Goal: Task Accomplishment & Management: Manage account settings

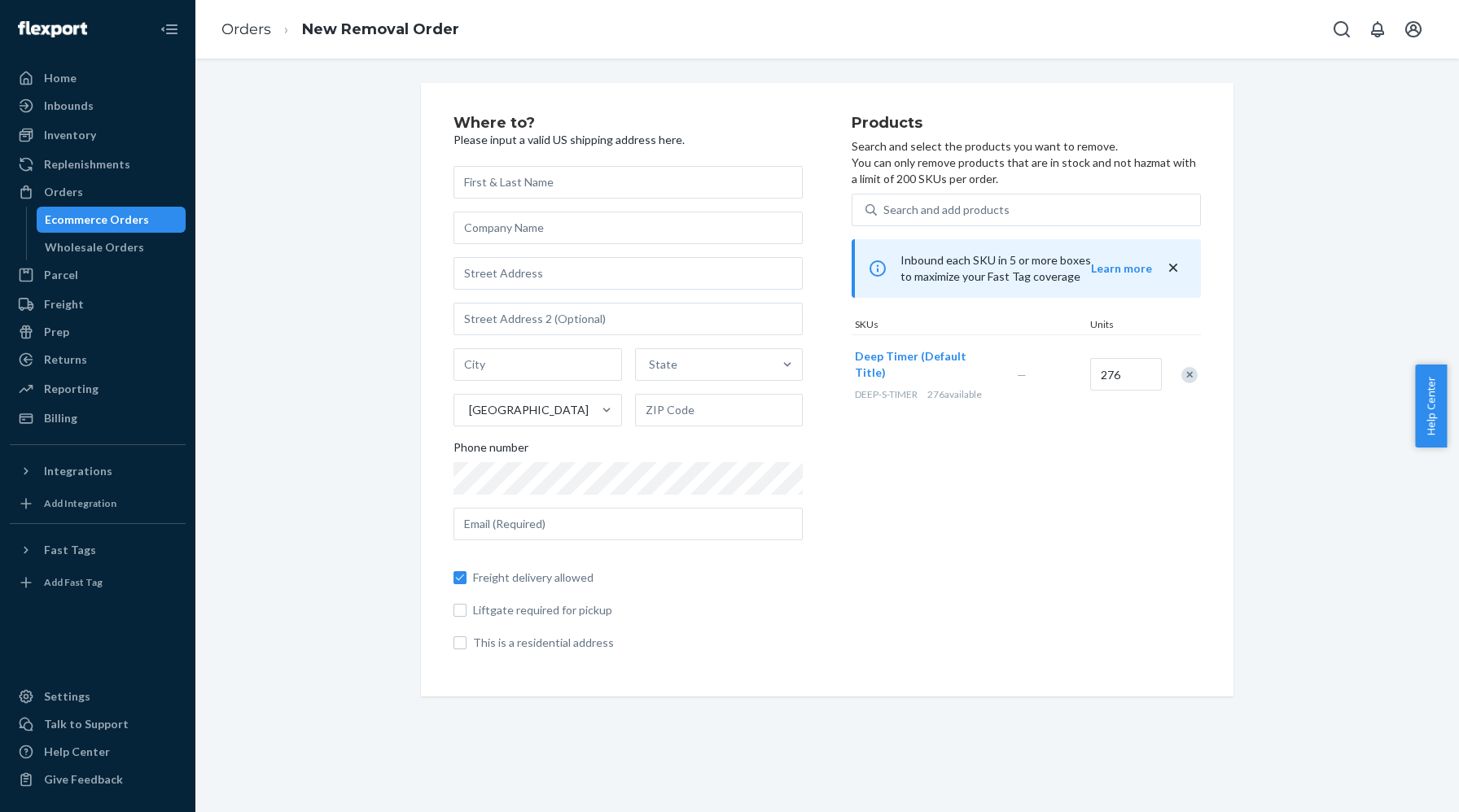
click at [507, 182] on input "text" at bounding box center [628, 182] width 349 height 33
type input "LEONARDO URANGA"
type input "DEEP STHETICS"
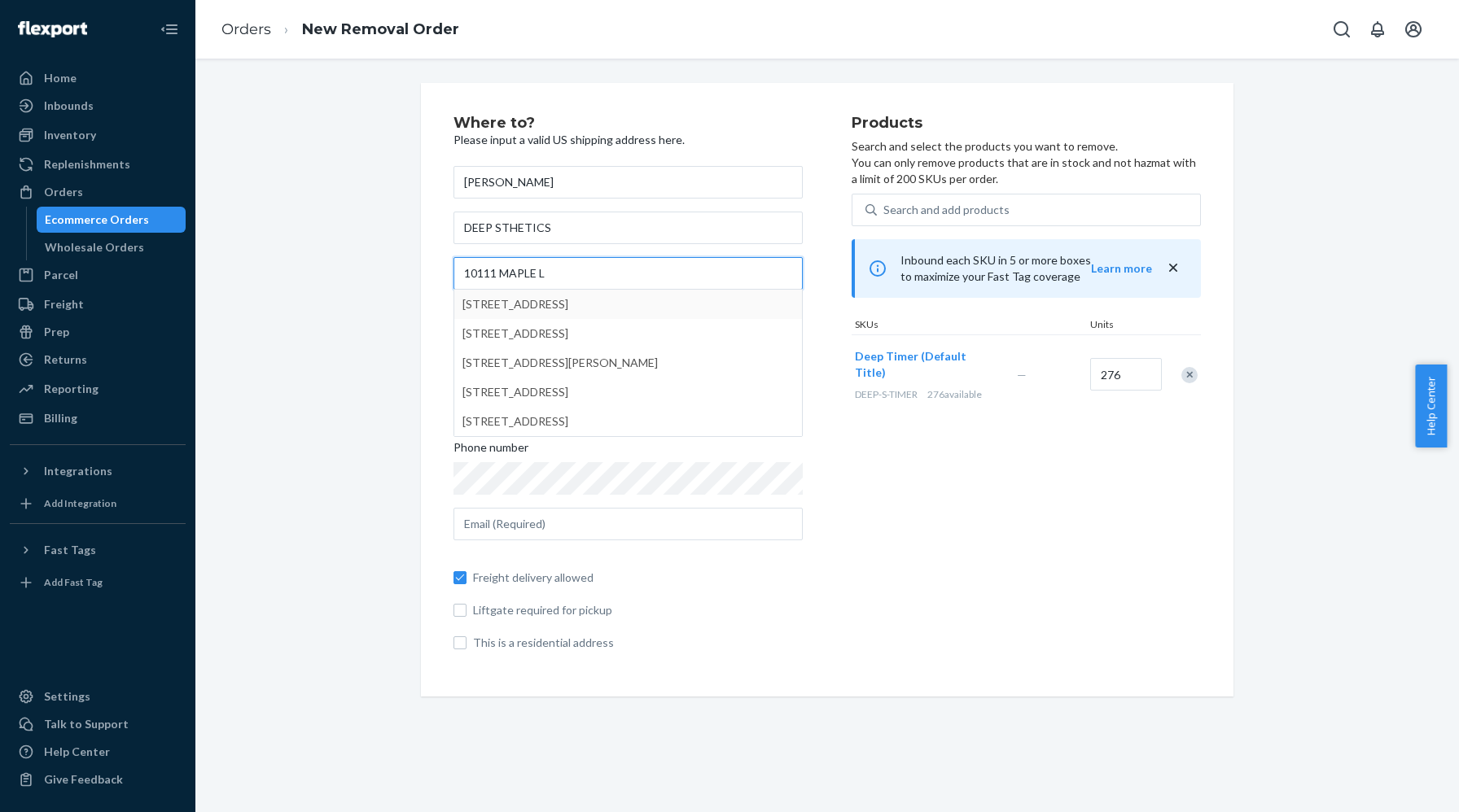
type input "10111 MAPLE L"
type input "Gaithersburg"
type input "20886"
type input "10111 Maple Leaf Dr"
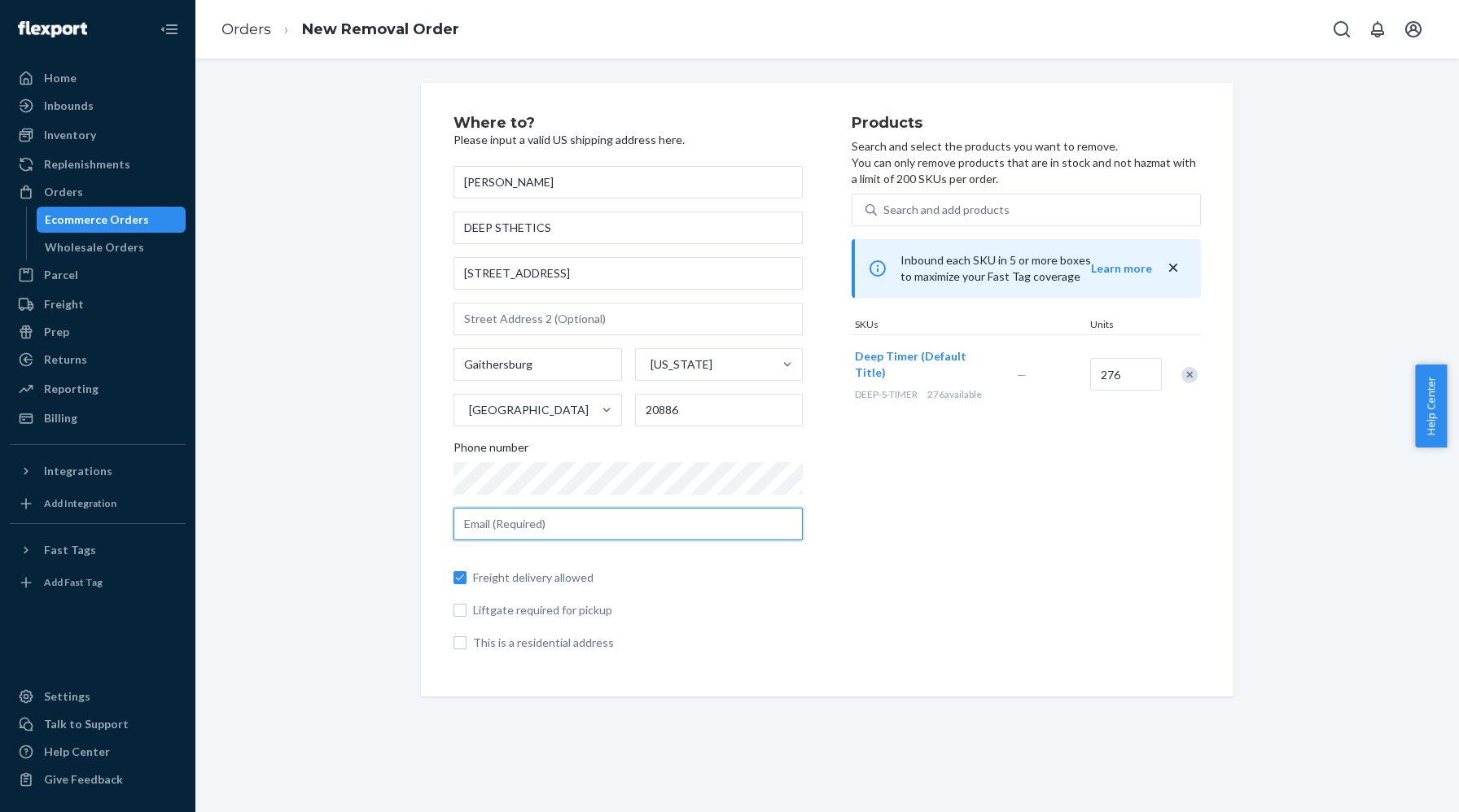
click at [537, 531] on input "text" at bounding box center [628, 524] width 349 height 33
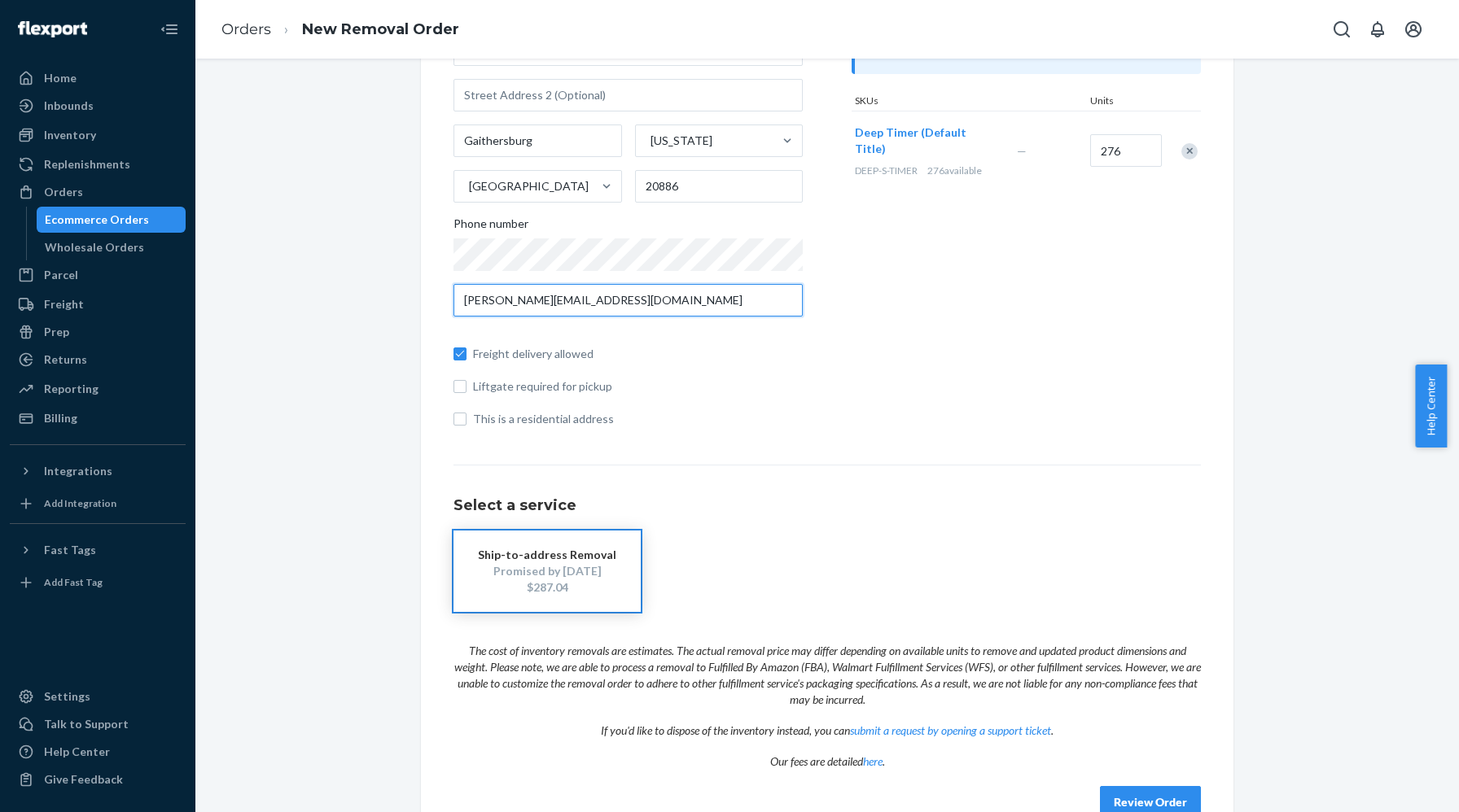
scroll to position [262, 0]
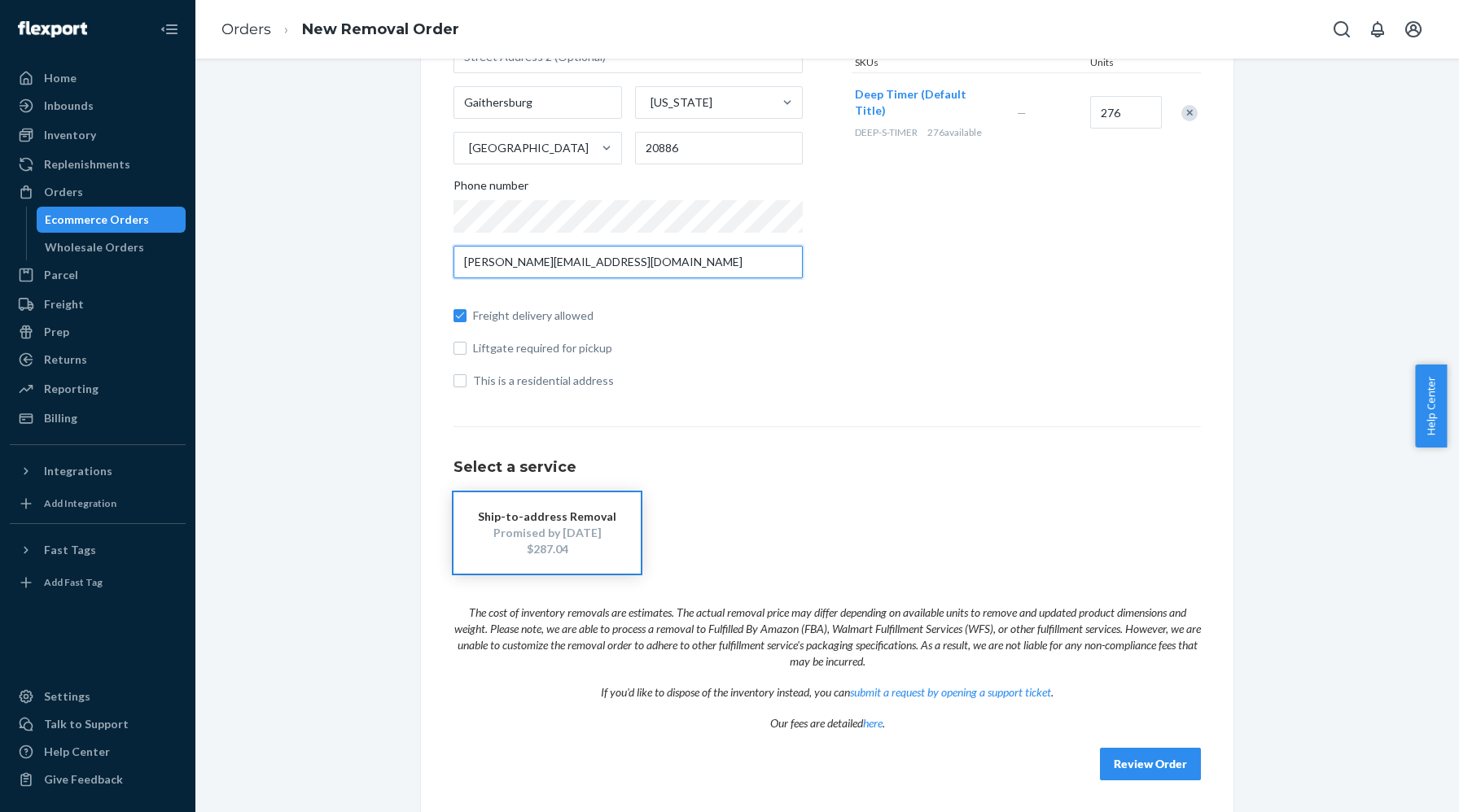
type input "uranga@deepsthetics.com"
click at [1127, 756] on button "Review Order" at bounding box center [1150, 764] width 101 height 33
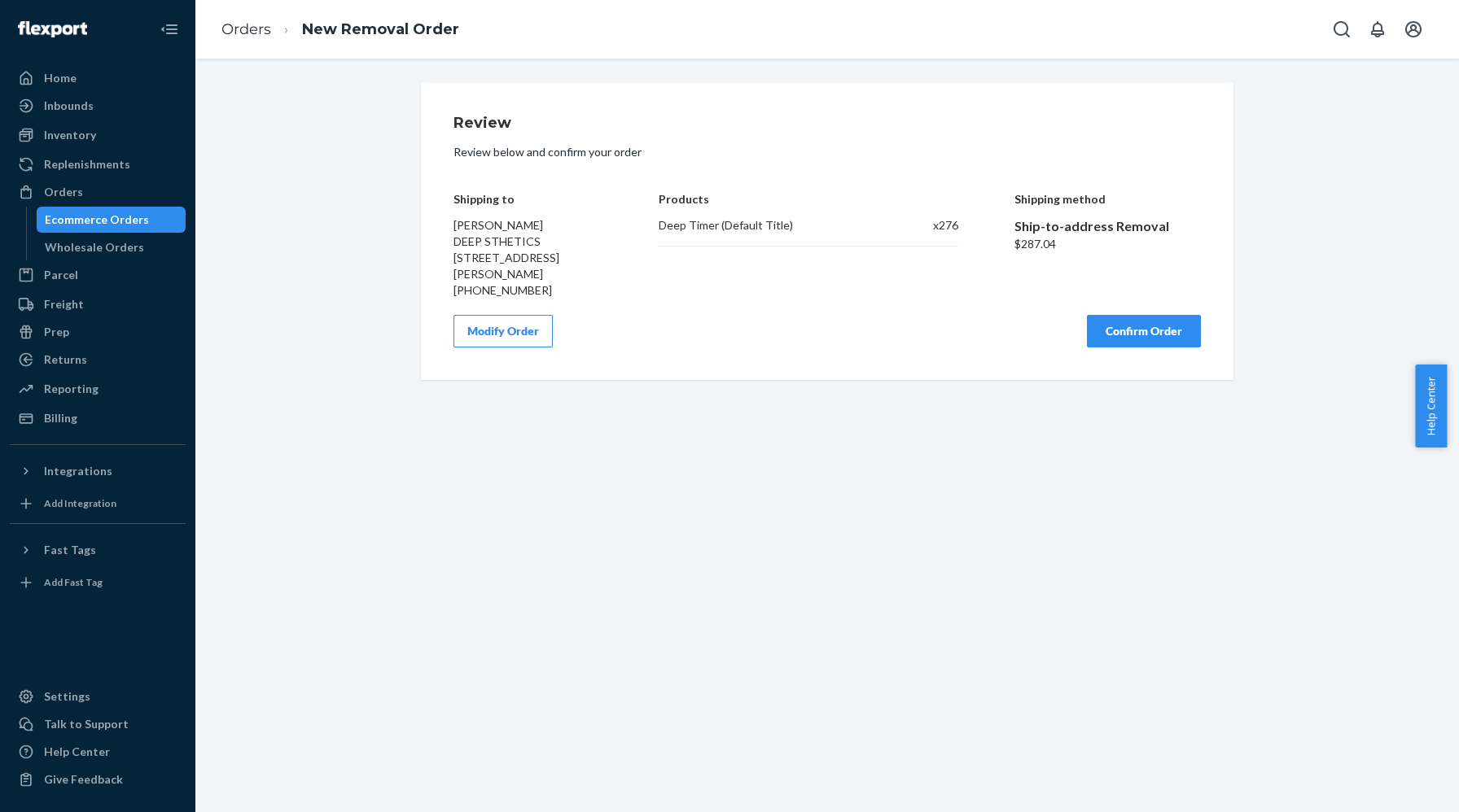
click at [1109, 333] on button "Confirm Order" at bounding box center [1143, 330] width 114 height 33
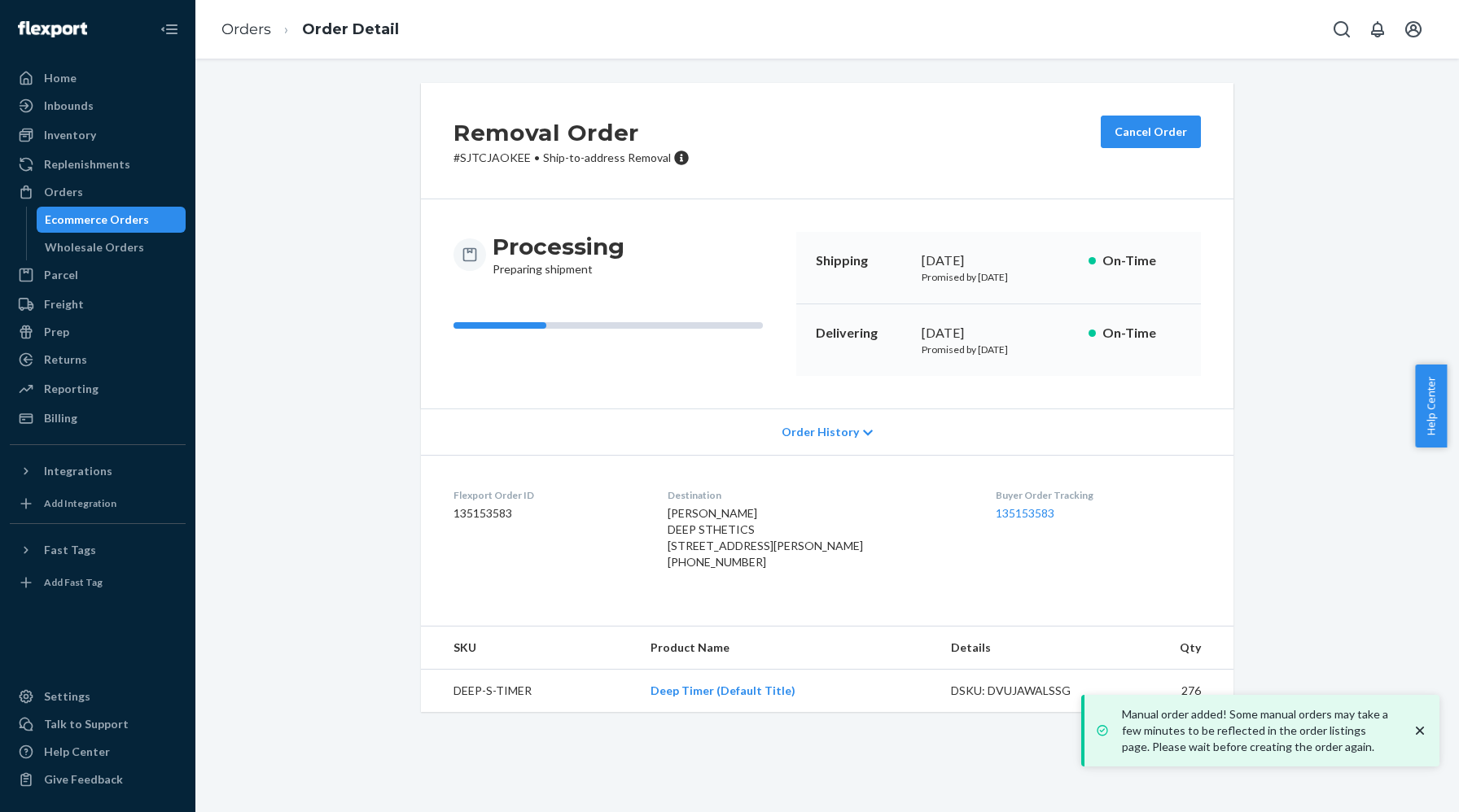
click at [1418, 730] on icon "close toast" at bounding box center [1419, 730] width 17 height 17
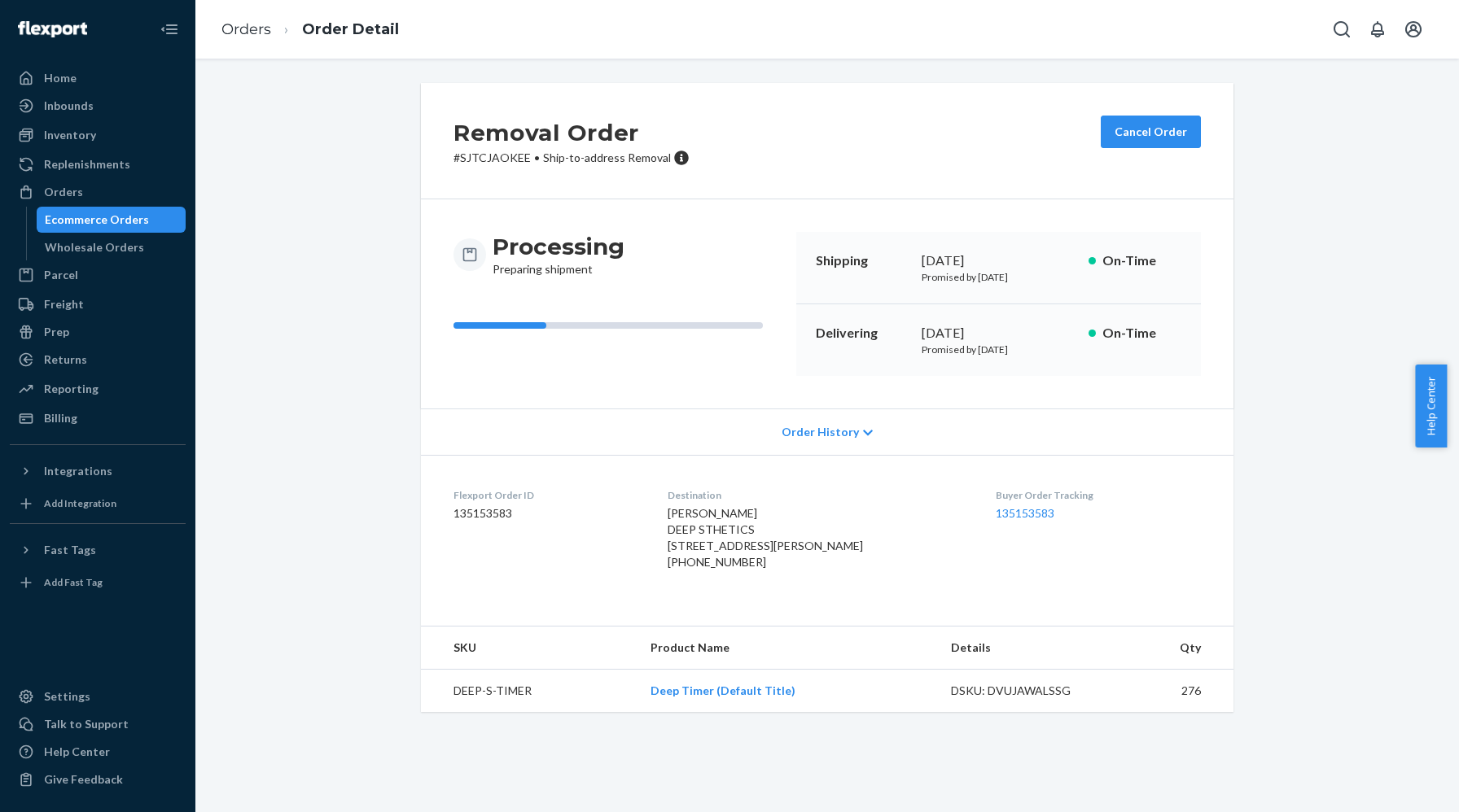
click at [826, 433] on span "Order History" at bounding box center [820, 432] width 77 height 17
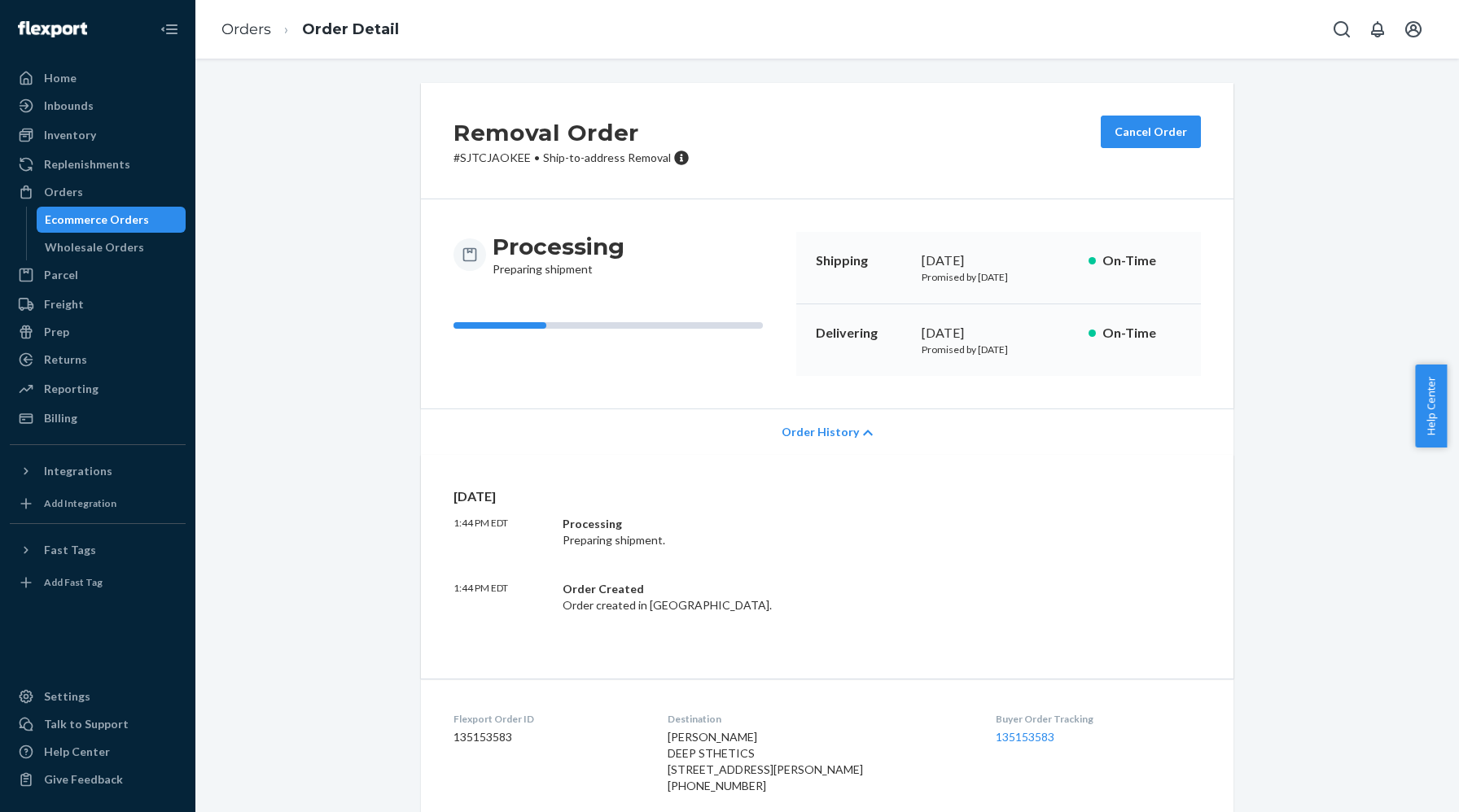
click at [832, 416] on div "Order History" at bounding box center [827, 431] width 812 height 47
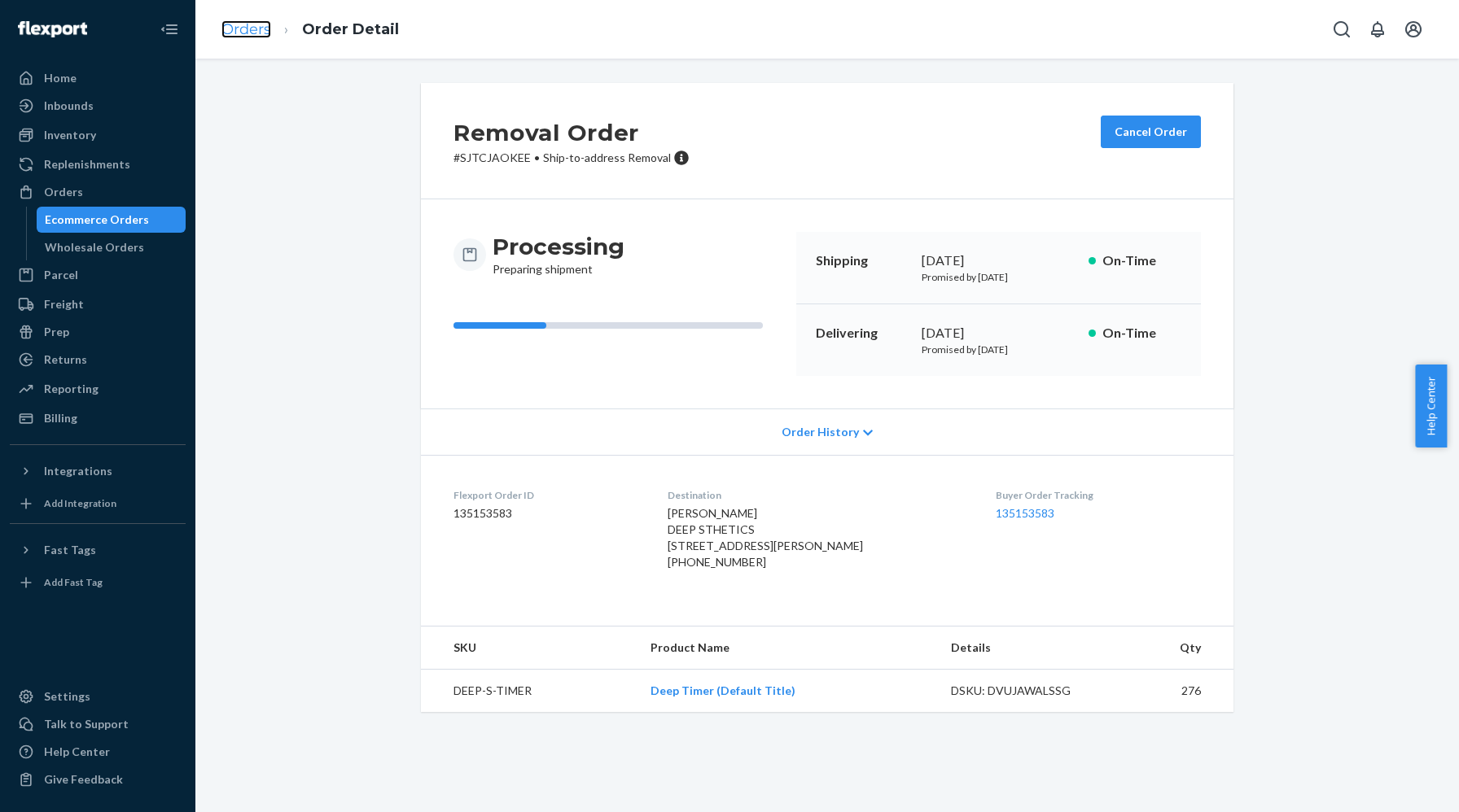
click at [243, 35] on link "Orders" at bounding box center [246, 29] width 49 height 18
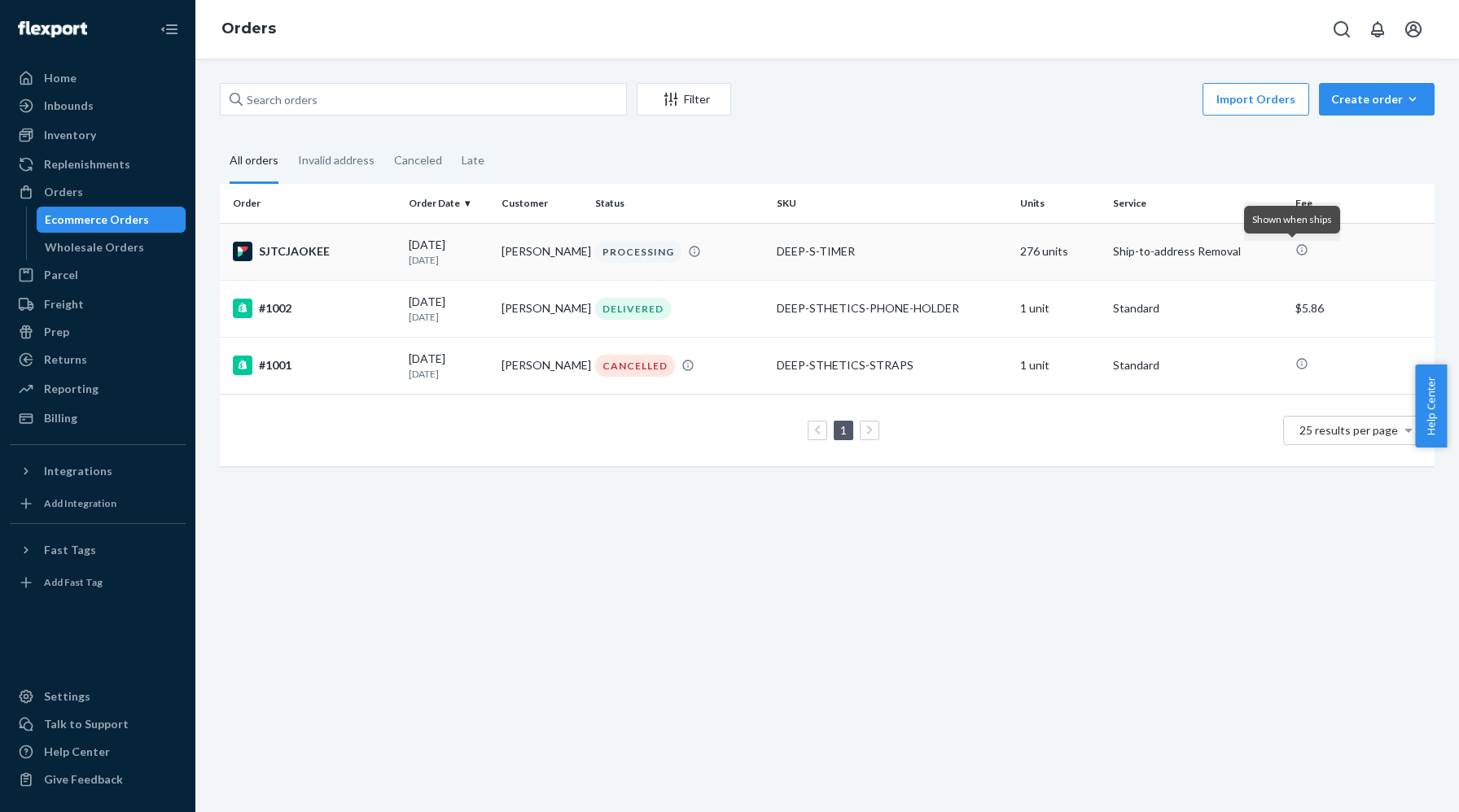
click at [1296, 254] on icon at bounding box center [1302, 250] width 13 height 13
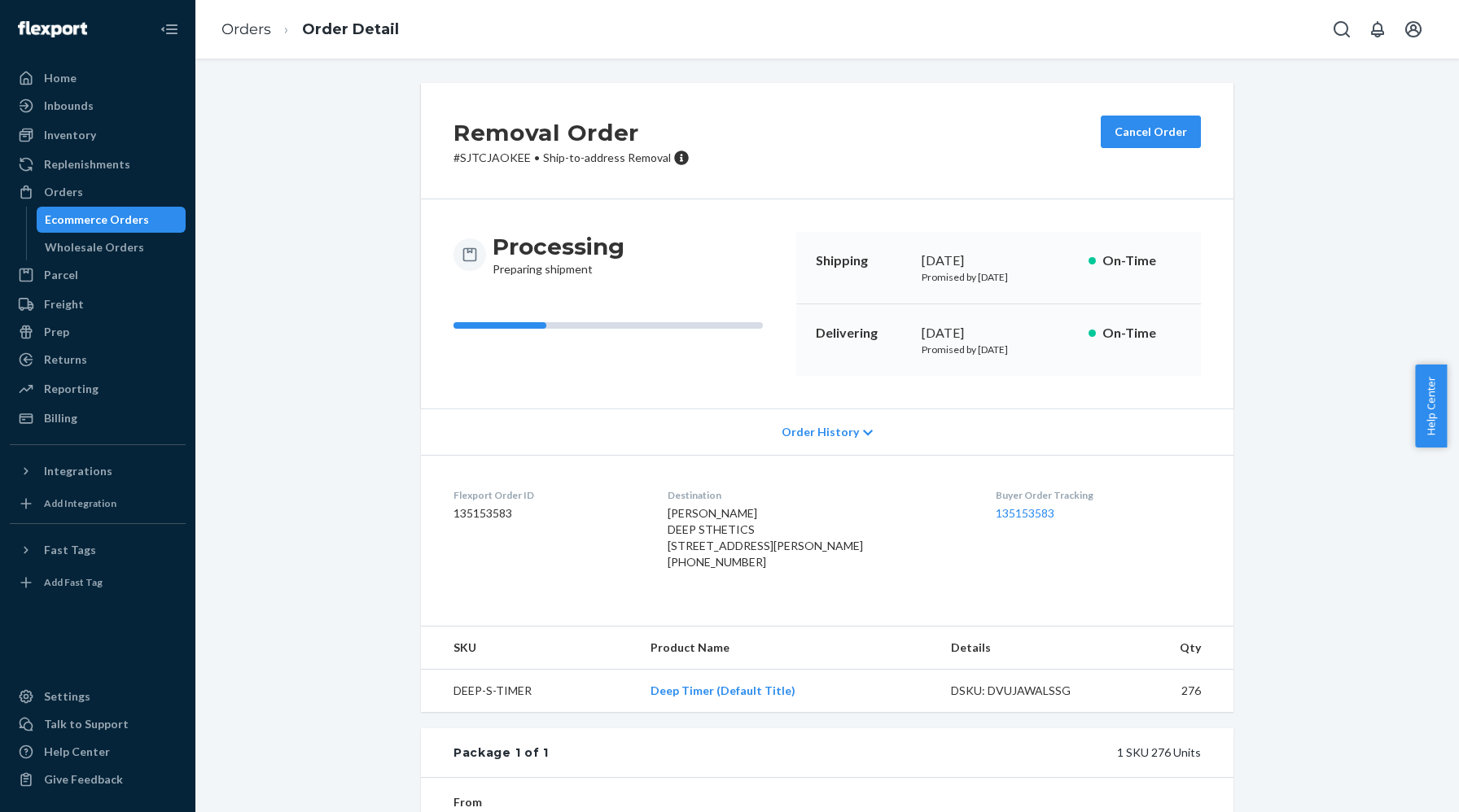
click at [117, 215] on div "Ecommerce Orders" at bounding box center [97, 220] width 105 height 17
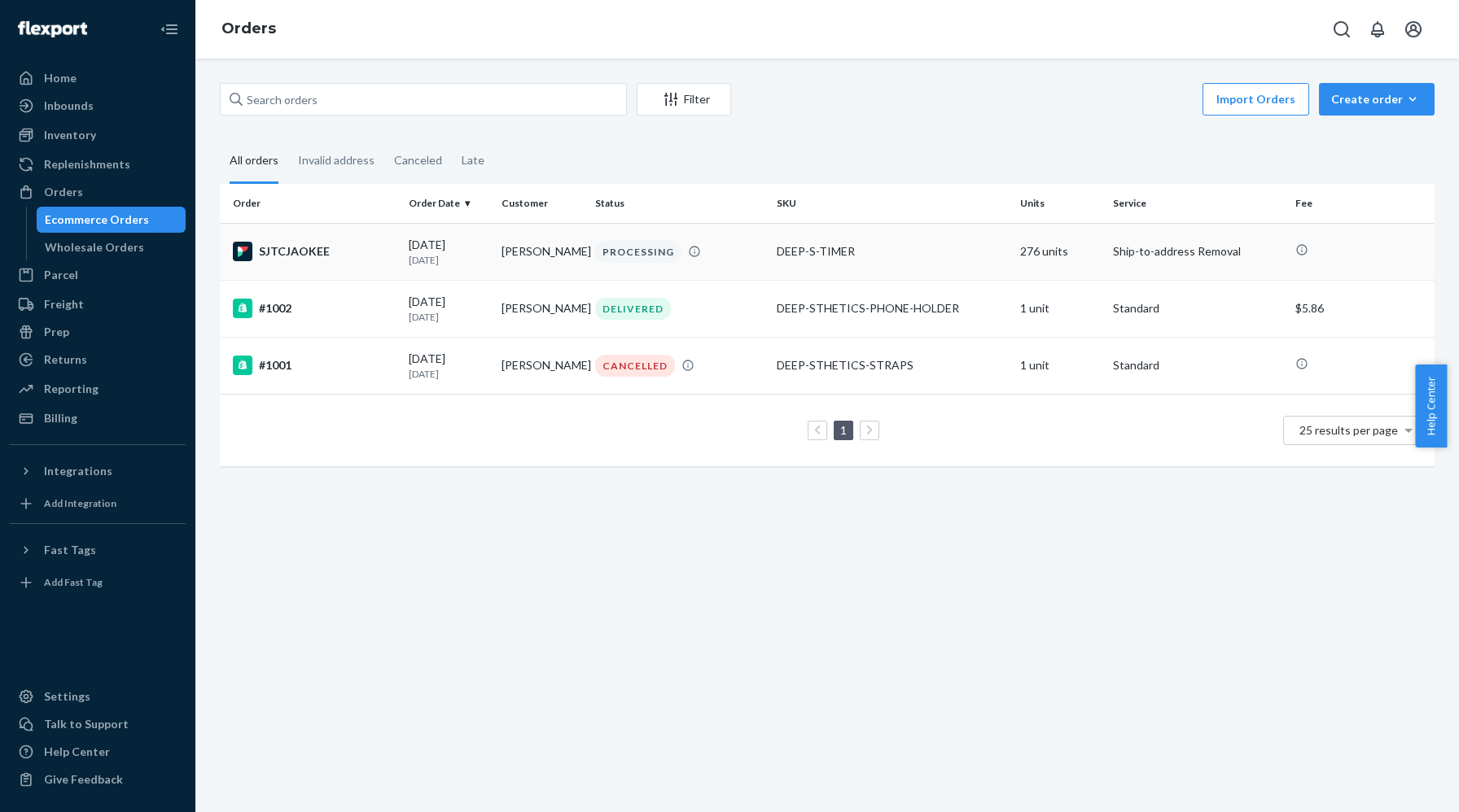
click at [1147, 259] on td "Ship-to-address Removal" at bounding box center [1197, 251] width 182 height 57
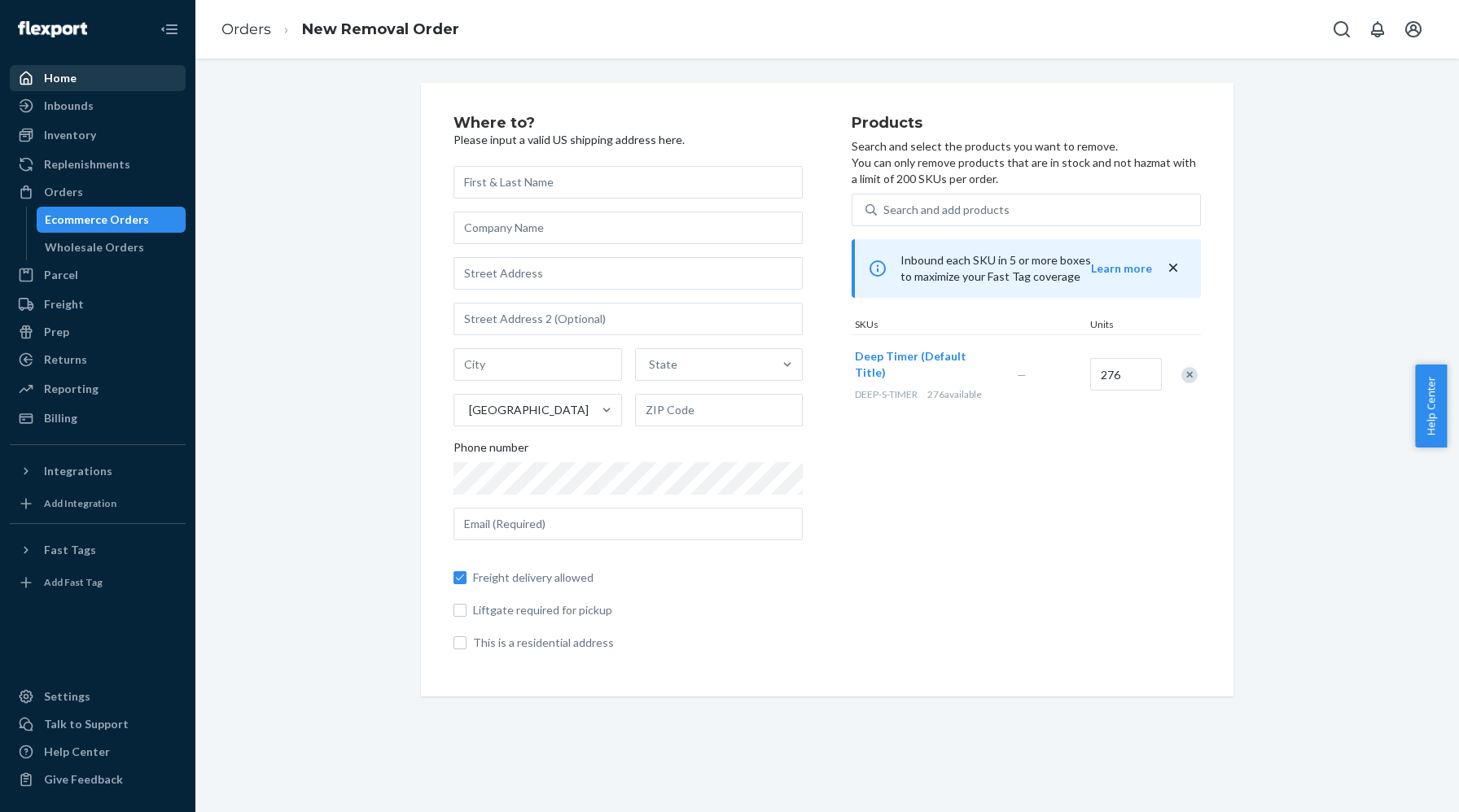
click at [67, 77] on div "Home" at bounding box center [60, 78] width 33 height 17
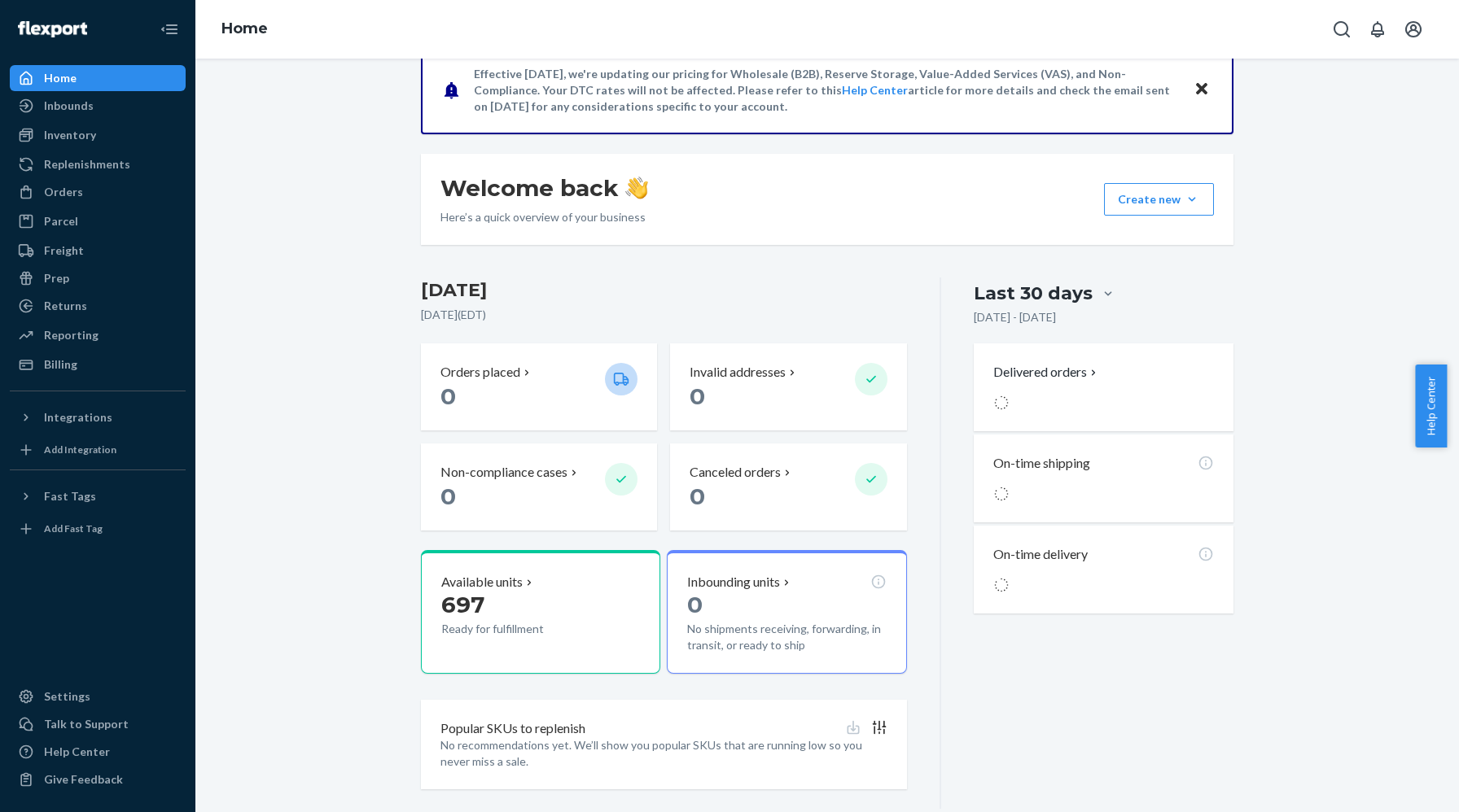
scroll to position [173, 0]
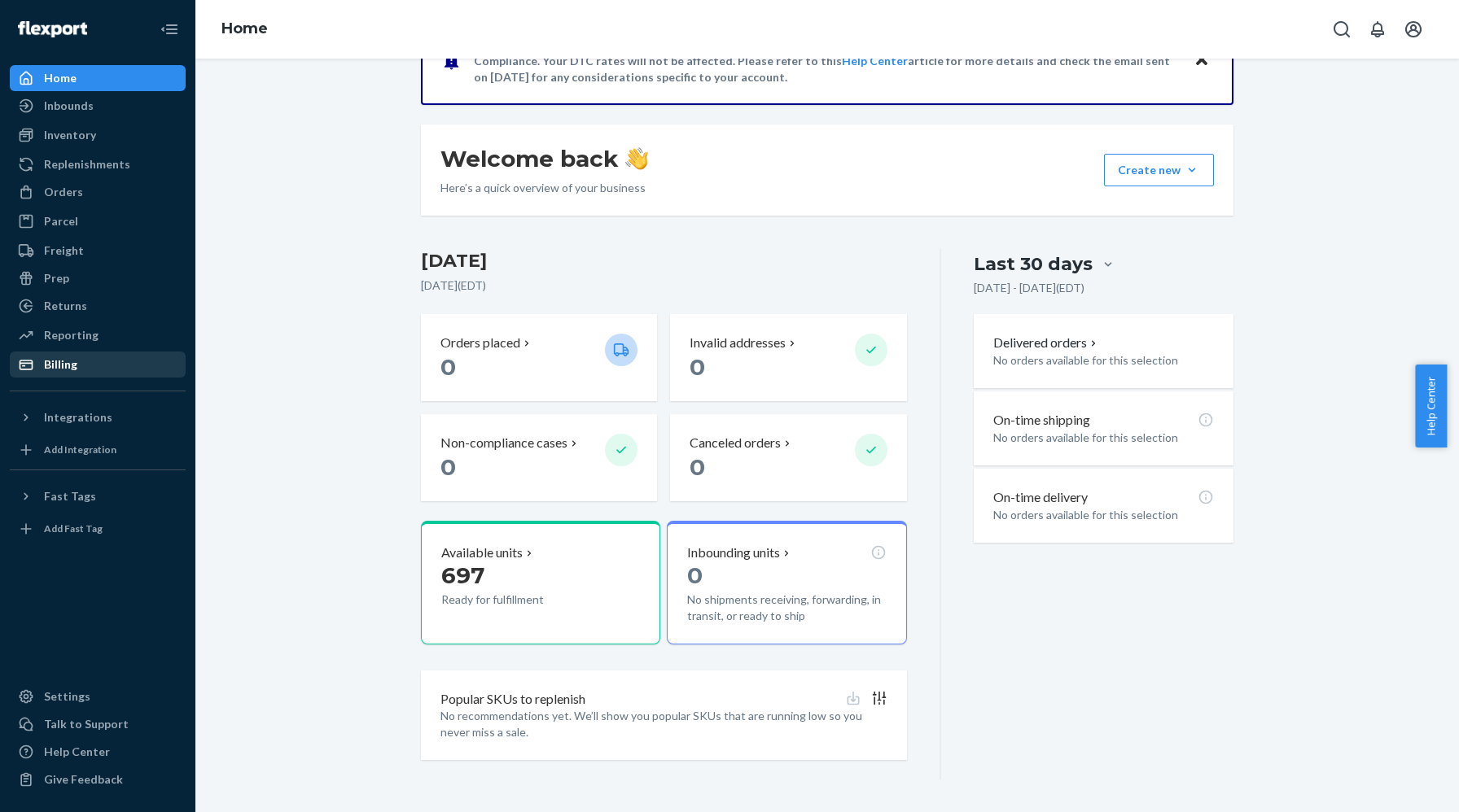
click at [78, 368] on div "Billing" at bounding box center [98, 365] width 172 height 23
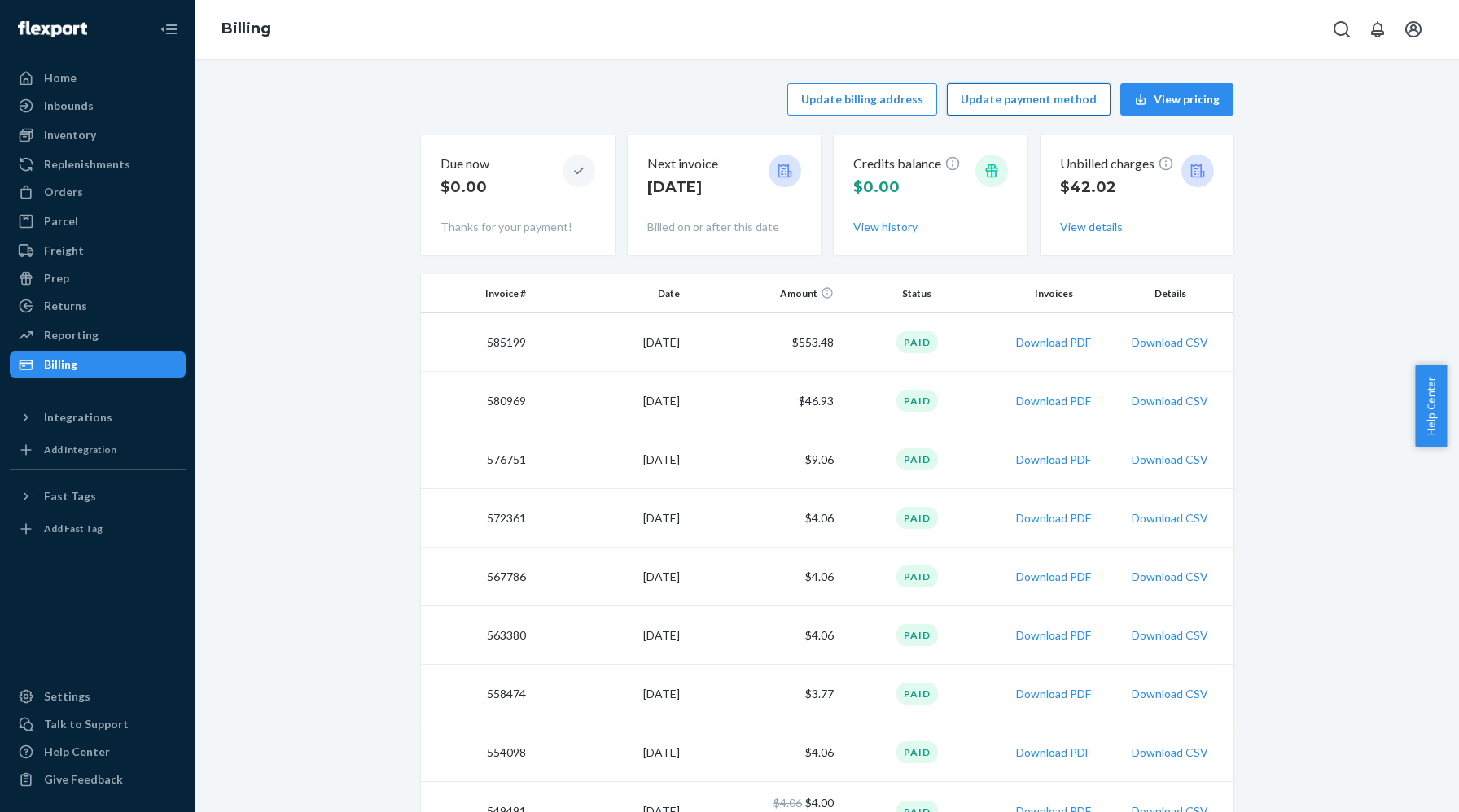
click at [1021, 103] on button "Update payment method" at bounding box center [1028, 98] width 163 height 33
click at [1041, 98] on button "Update payment method" at bounding box center [1028, 98] width 163 height 33
